Goal: Task Accomplishment & Management: Manage account settings

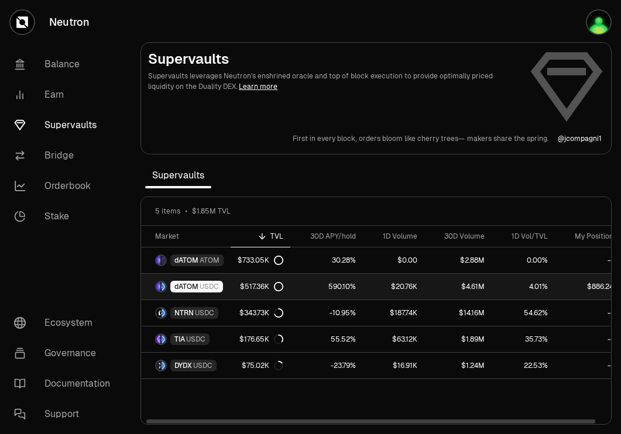
click at [202, 289] on span "USDC" at bounding box center [208, 286] width 19 height 9
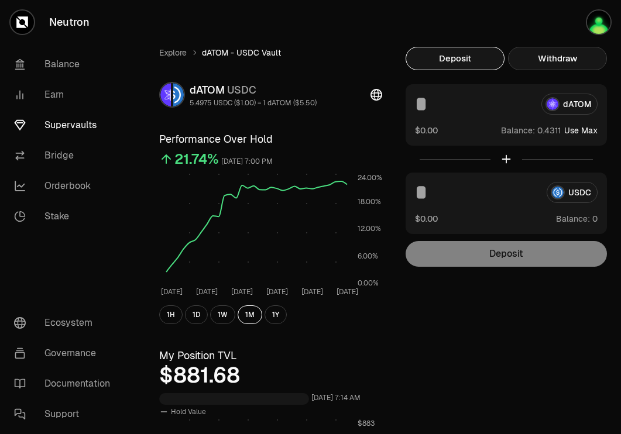
click at [585, 59] on button "Withdraw" at bounding box center [557, 58] width 99 height 23
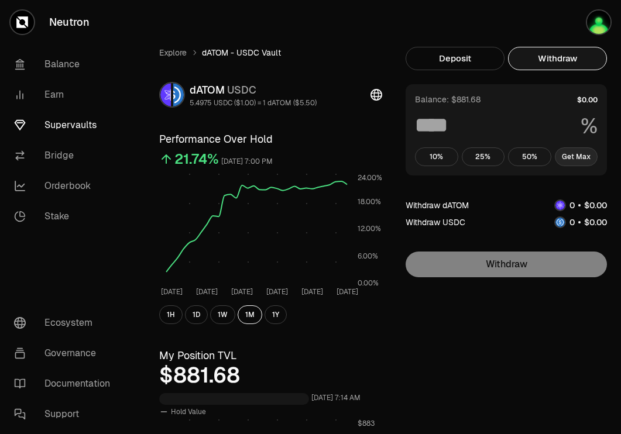
click at [573, 159] on button "Get Max" at bounding box center [575, 156] width 43 height 19
type input "***"
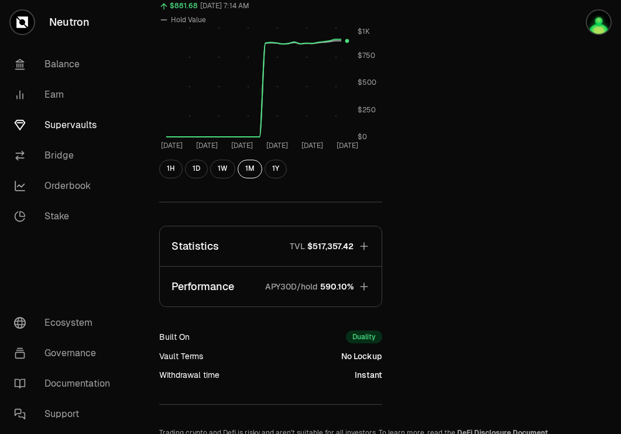
scroll to position [474, 0]
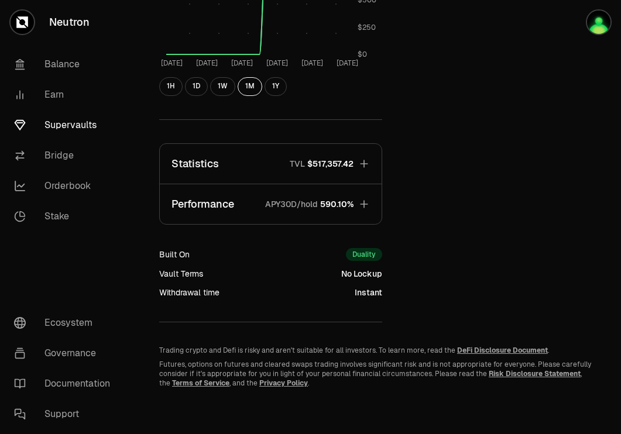
click at [348, 159] on span "$517,357.42" at bounding box center [330, 164] width 46 height 12
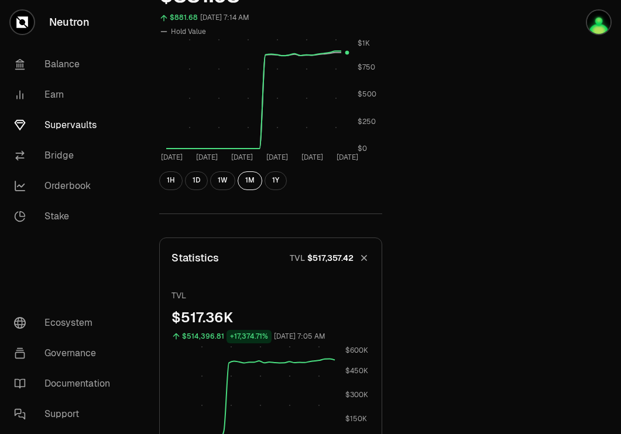
scroll to position [373, 0]
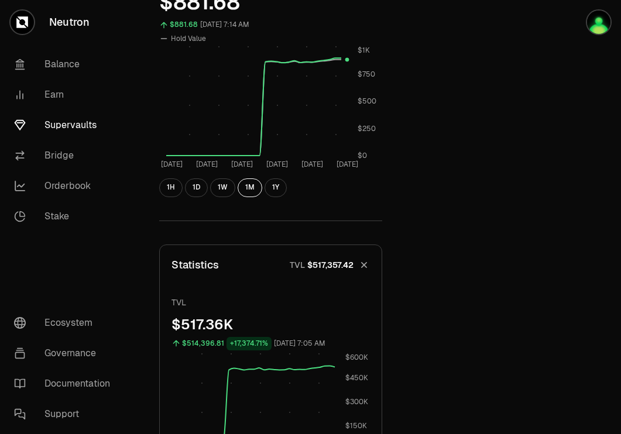
click at [57, 123] on link "Supervaults" at bounding box center [66, 125] width 122 height 30
